Goal: Task Accomplishment & Management: Use online tool/utility

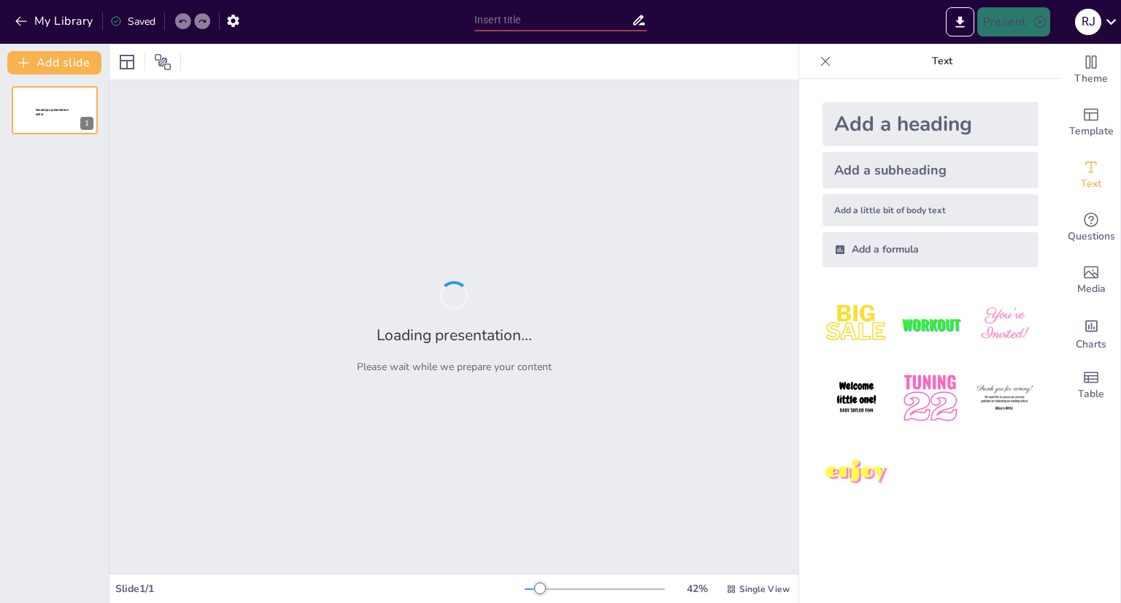
type input "Budgeting 101: Crafting a Non-Profit Budget Like a Pro"
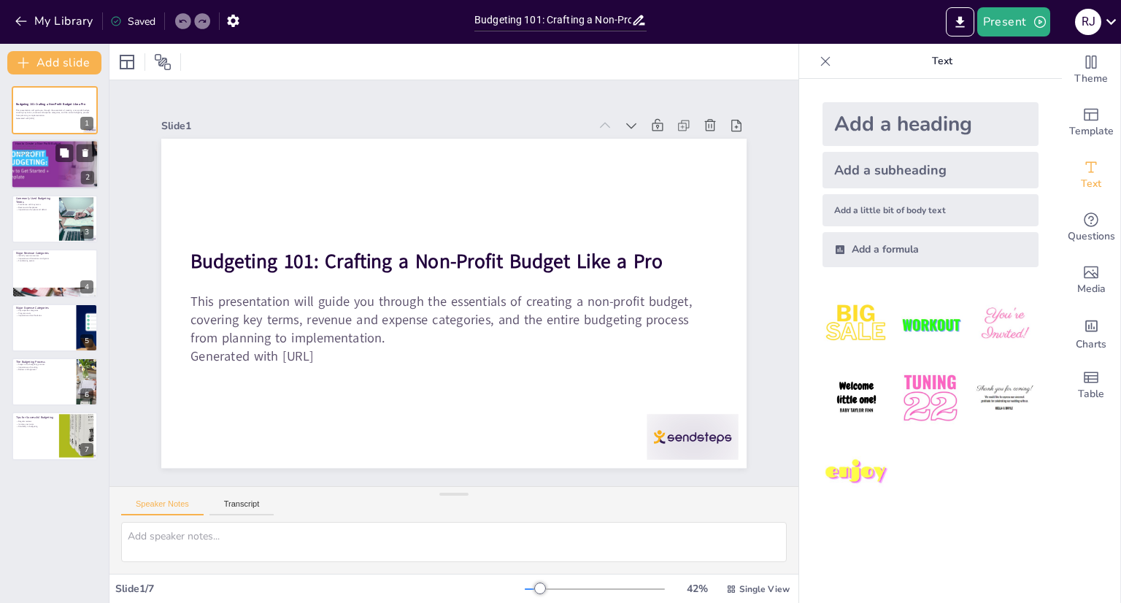
click at [50, 153] on p "Review and adjust" at bounding box center [54, 154] width 79 height 3
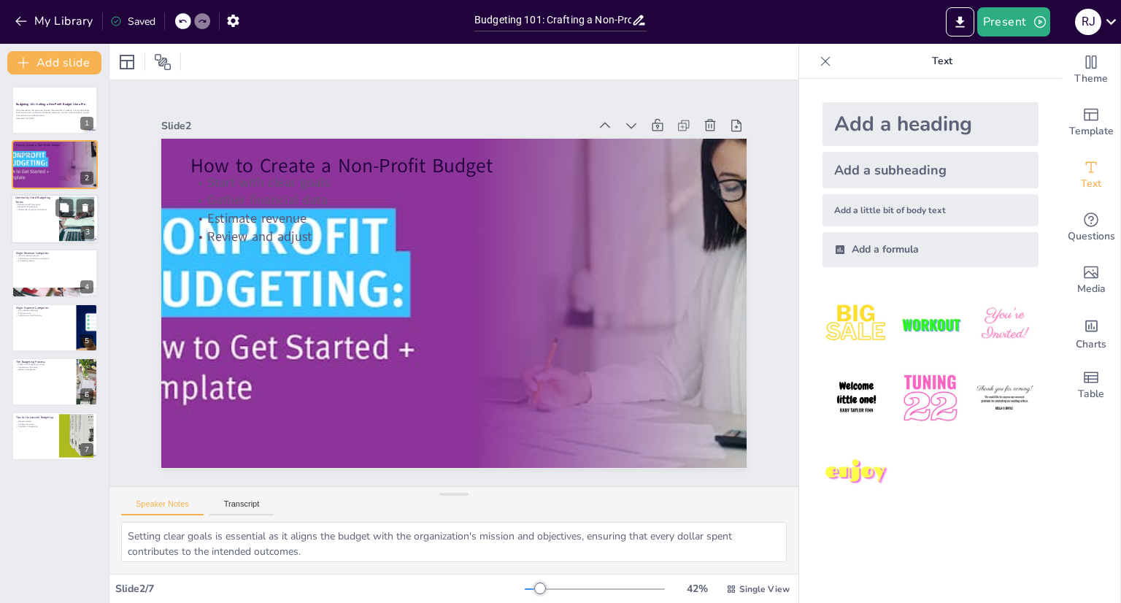
click at [42, 214] on div at bounding box center [55, 219] width 88 height 50
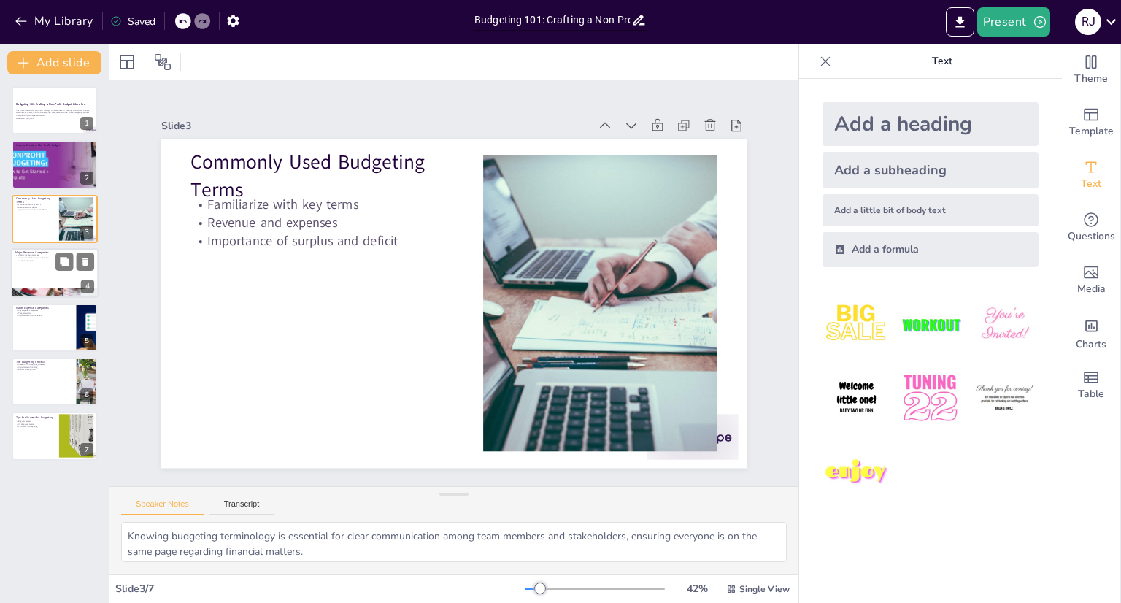
click at [38, 280] on div at bounding box center [55, 273] width 88 height 50
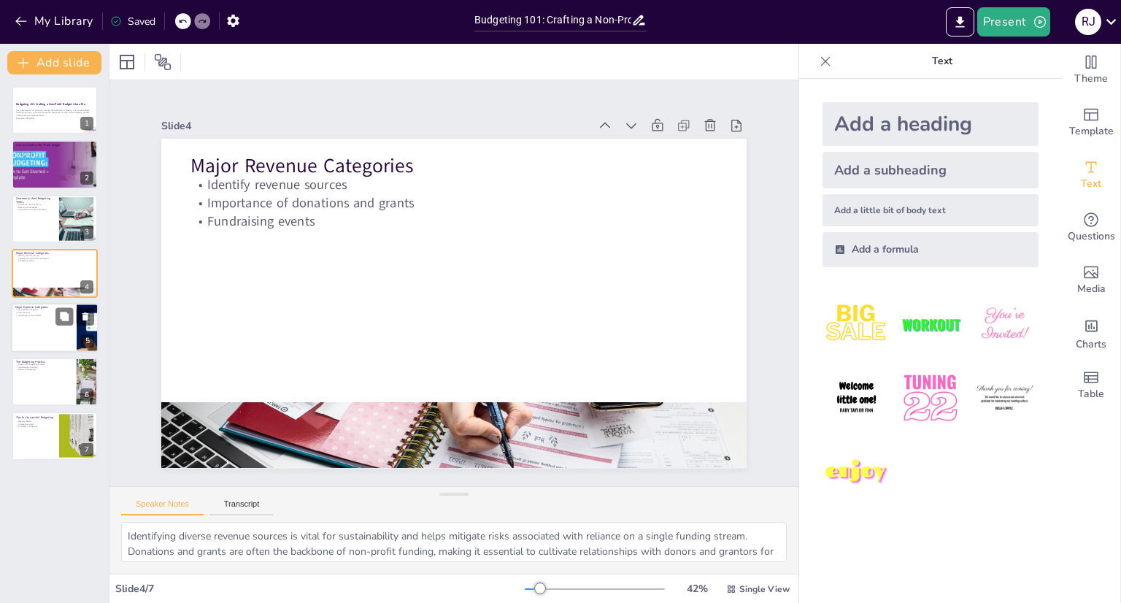
click at [46, 320] on div at bounding box center [55, 328] width 88 height 50
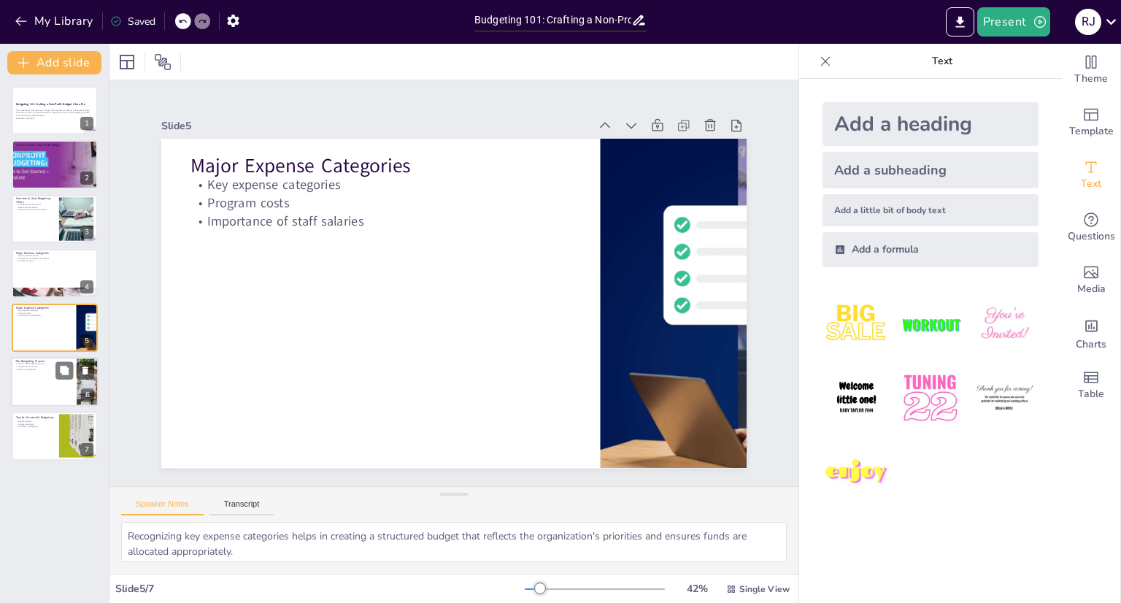
click at [45, 379] on div at bounding box center [55, 382] width 88 height 50
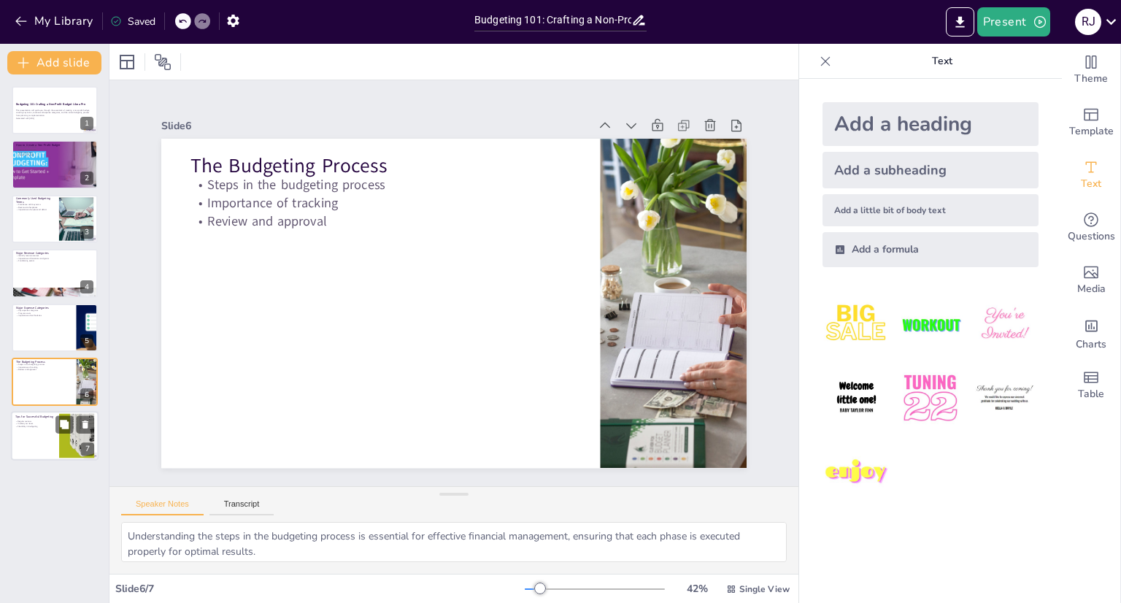
click at [37, 434] on div at bounding box center [55, 437] width 88 height 50
type textarea "Conducting regular reviews of the budget helps identify areas for improvement a…"
